Goal: Task Accomplishment & Management: Use online tool/utility

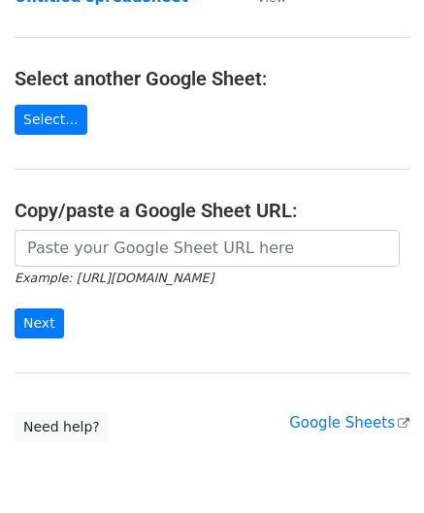
scroll to position [194, 0]
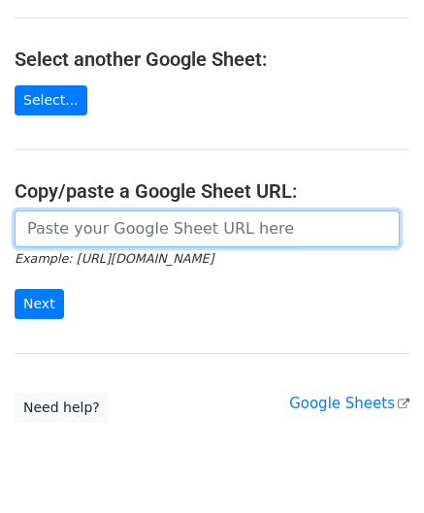
click at [81, 235] on input "url" at bounding box center [207, 229] width 385 height 37
paste input "[URL][DOMAIN_NAME]"
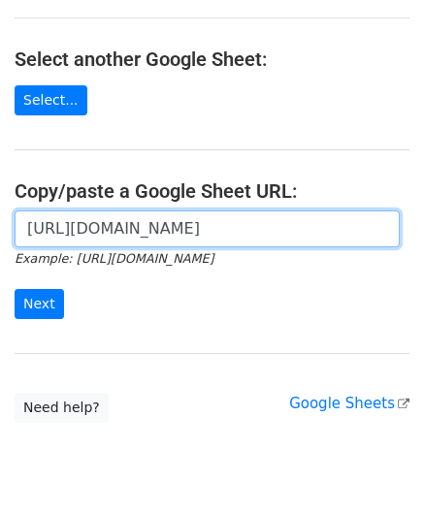
scroll to position [0, 421]
type input "[URL][DOMAIN_NAME]"
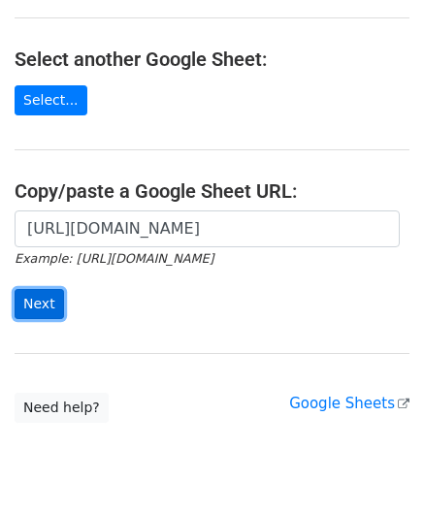
click at [35, 299] on input "Next" at bounding box center [39, 304] width 49 height 30
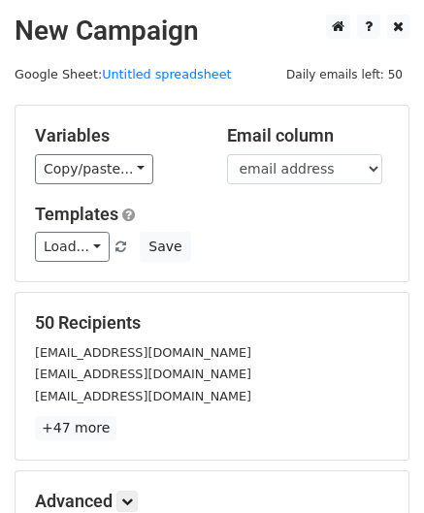
scroll to position [237, 0]
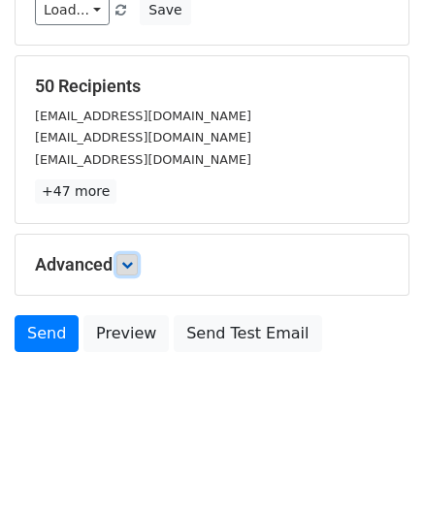
click at [130, 259] on icon at bounding box center [127, 265] width 12 height 12
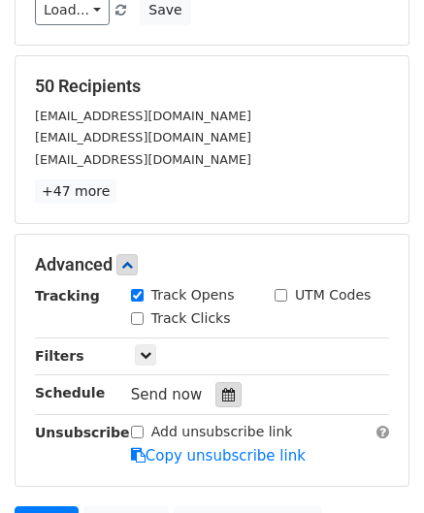
click at [224, 390] on icon at bounding box center [228, 395] width 13 height 14
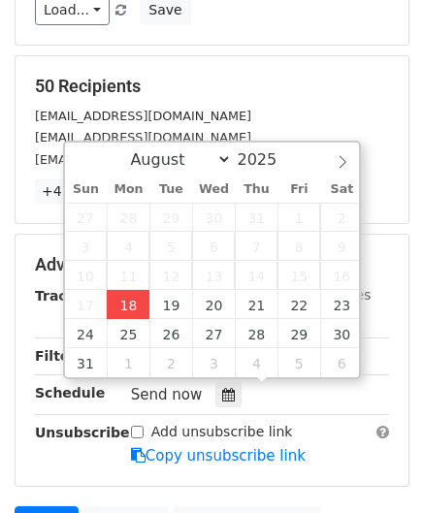
type input "2025-08-18 12:00"
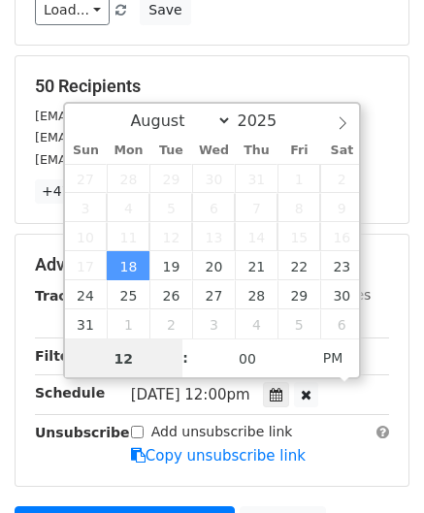
scroll to position [0, 0]
paste input "Hour"
type input "2"
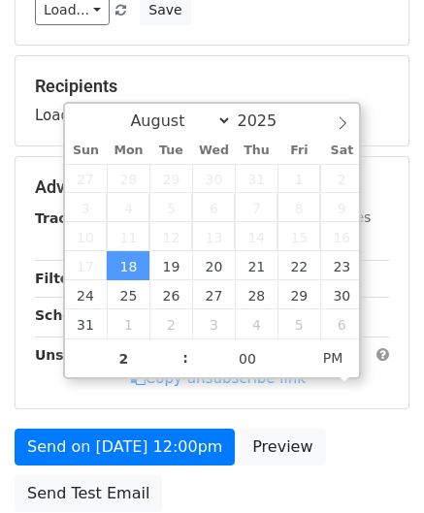
type input "2025-08-18 14:00"
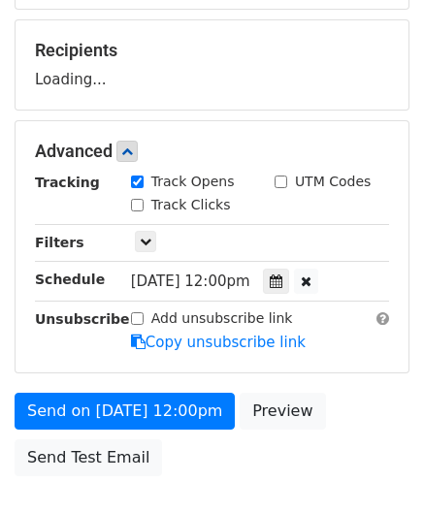
scroll to position [322, 0]
